Goal: Information Seeking & Learning: Learn about a topic

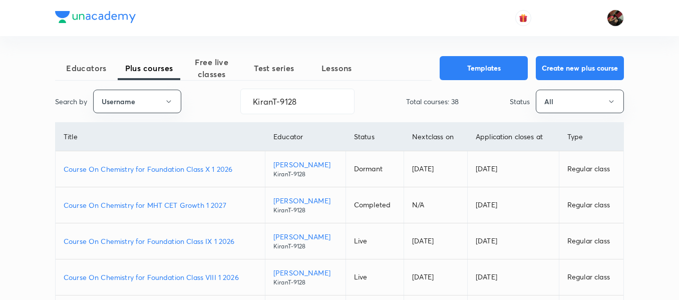
scroll to position [53, 0]
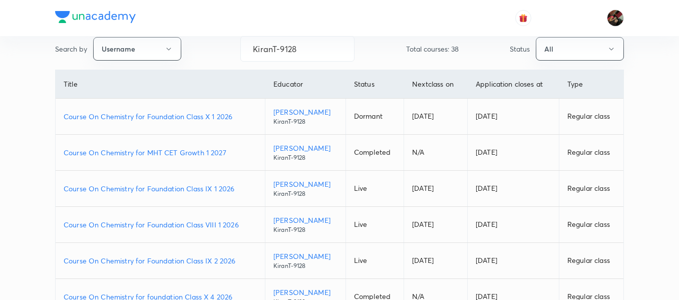
click at [152, 188] on p "Course On Chemistry for Foundation Class IX 1 2026" at bounding box center [160, 188] width 193 height 11
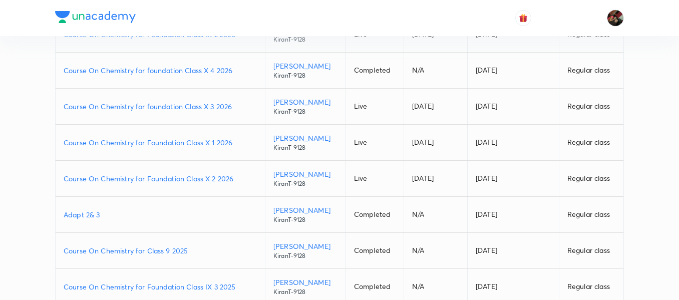
scroll to position [280, 0]
click at [152, 179] on p "Course On Chemistry for Foundation Class X 2 2026" at bounding box center [160, 178] width 193 height 11
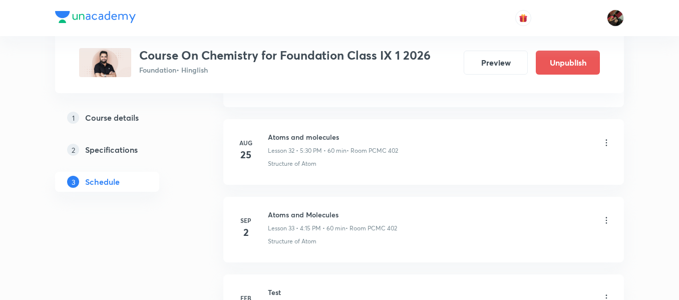
scroll to position [3011, 0]
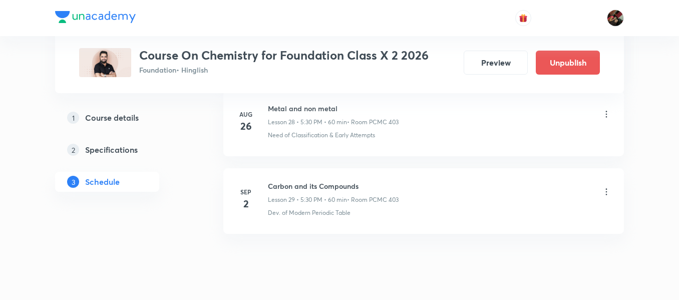
scroll to position [2727, 0]
